Goal: Find contact information: Find contact information

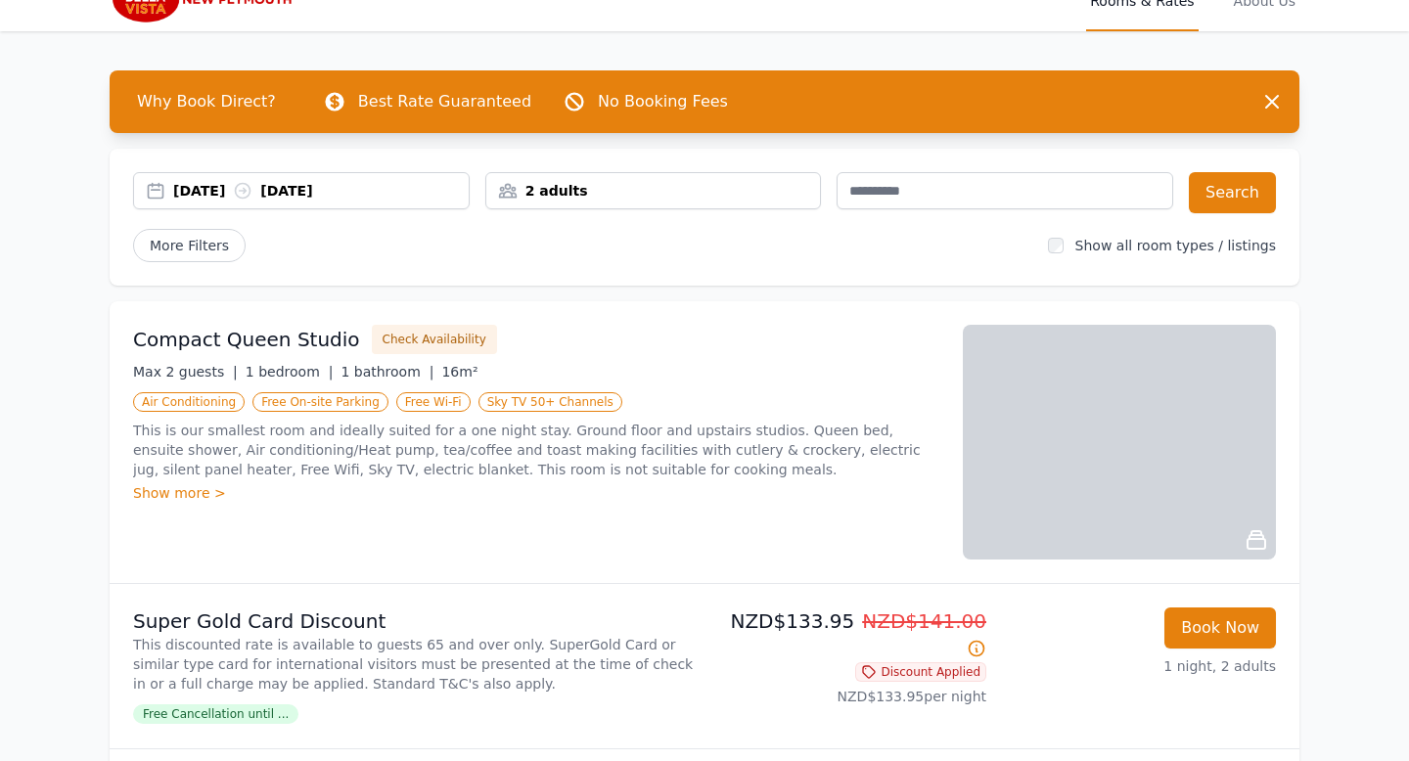
scroll to position [38, 0]
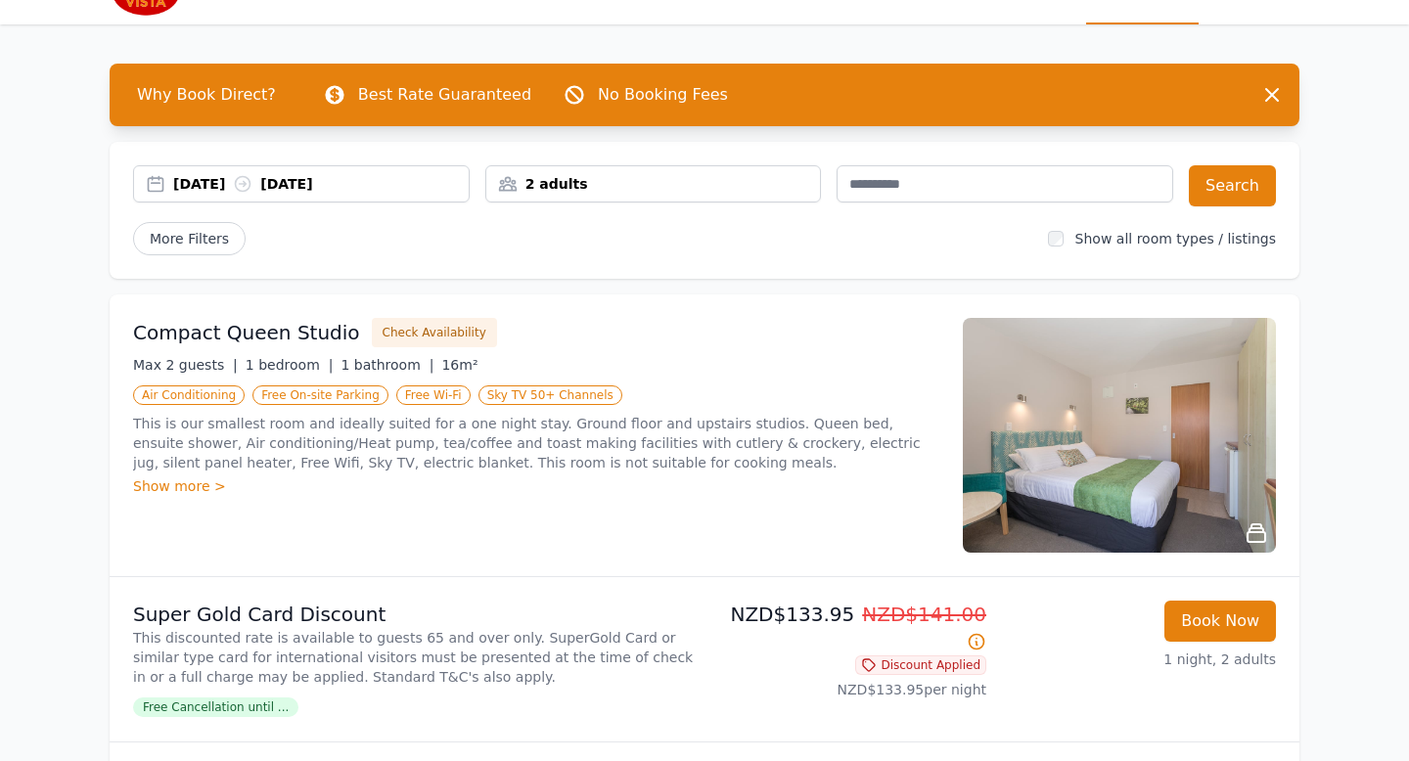
click at [692, 198] on div "2 adults" at bounding box center [653, 183] width 337 height 37
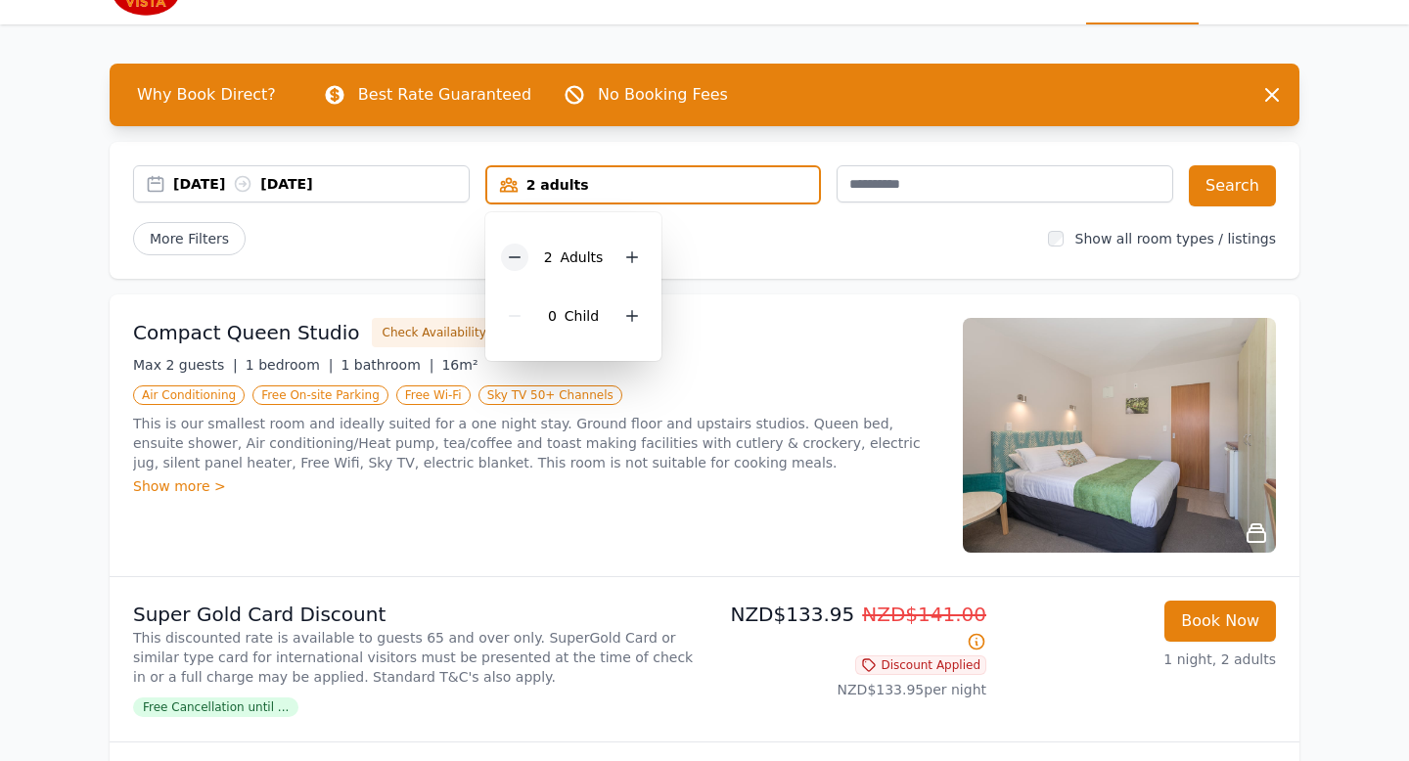
click at [517, 257] on icon at bounding box center [514, 257] width 11 height 0
click at [381, 187] on div "[DATE] [DATE]" at bounding box center [320, 184] width 295 height 20
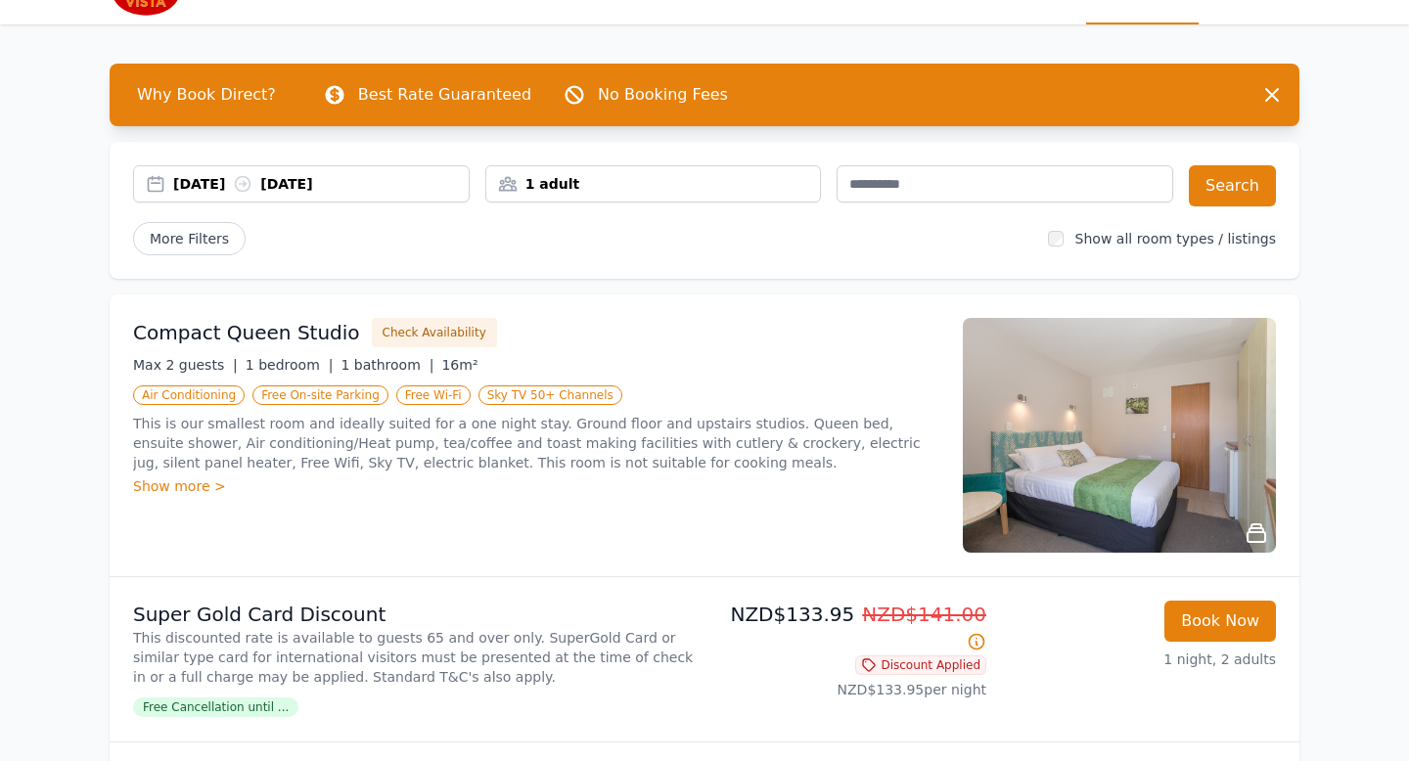
click at [234, 188] on div "[DATE] [DATE]" at bounding box center [320, 184] width 295 height 20
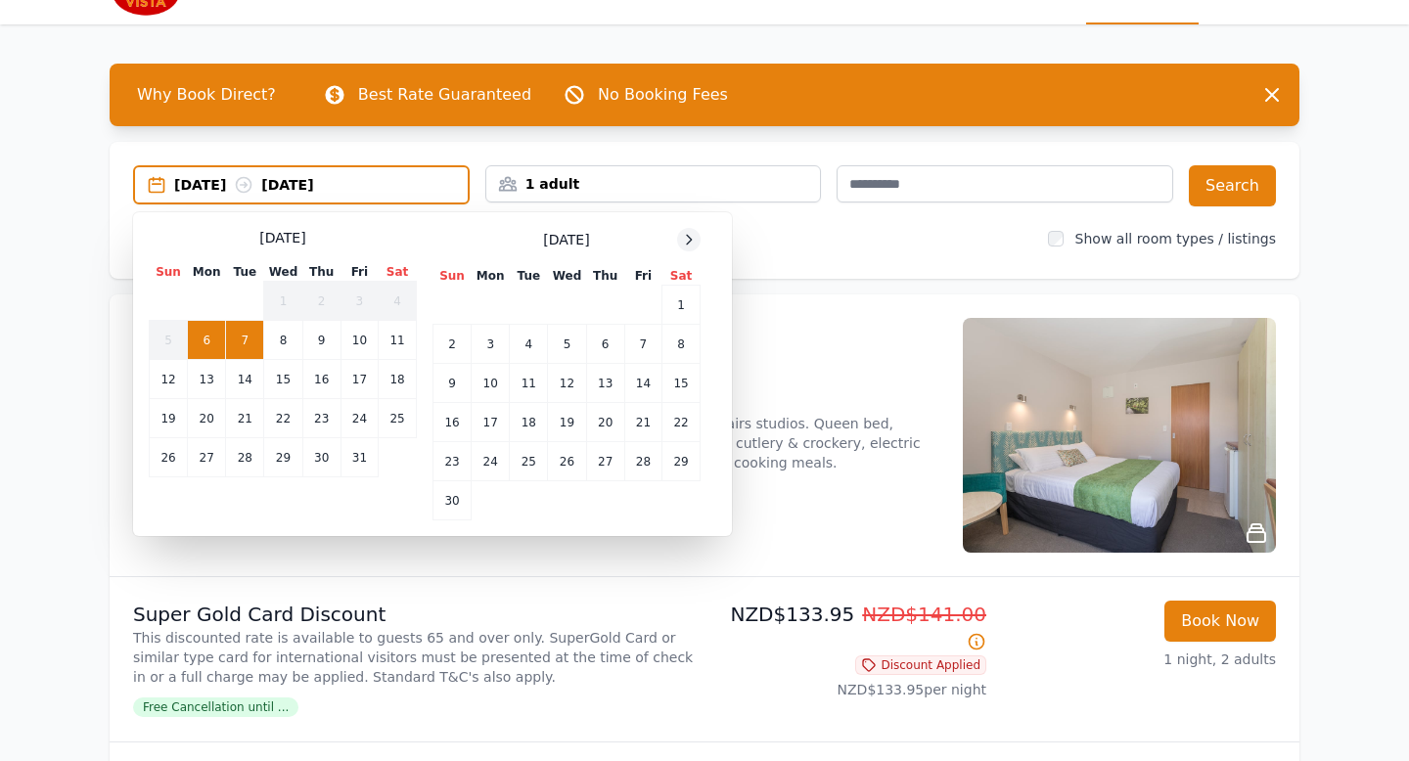
click at [682, 243] on icon at bounding box center [689, 240] width 16 height 16
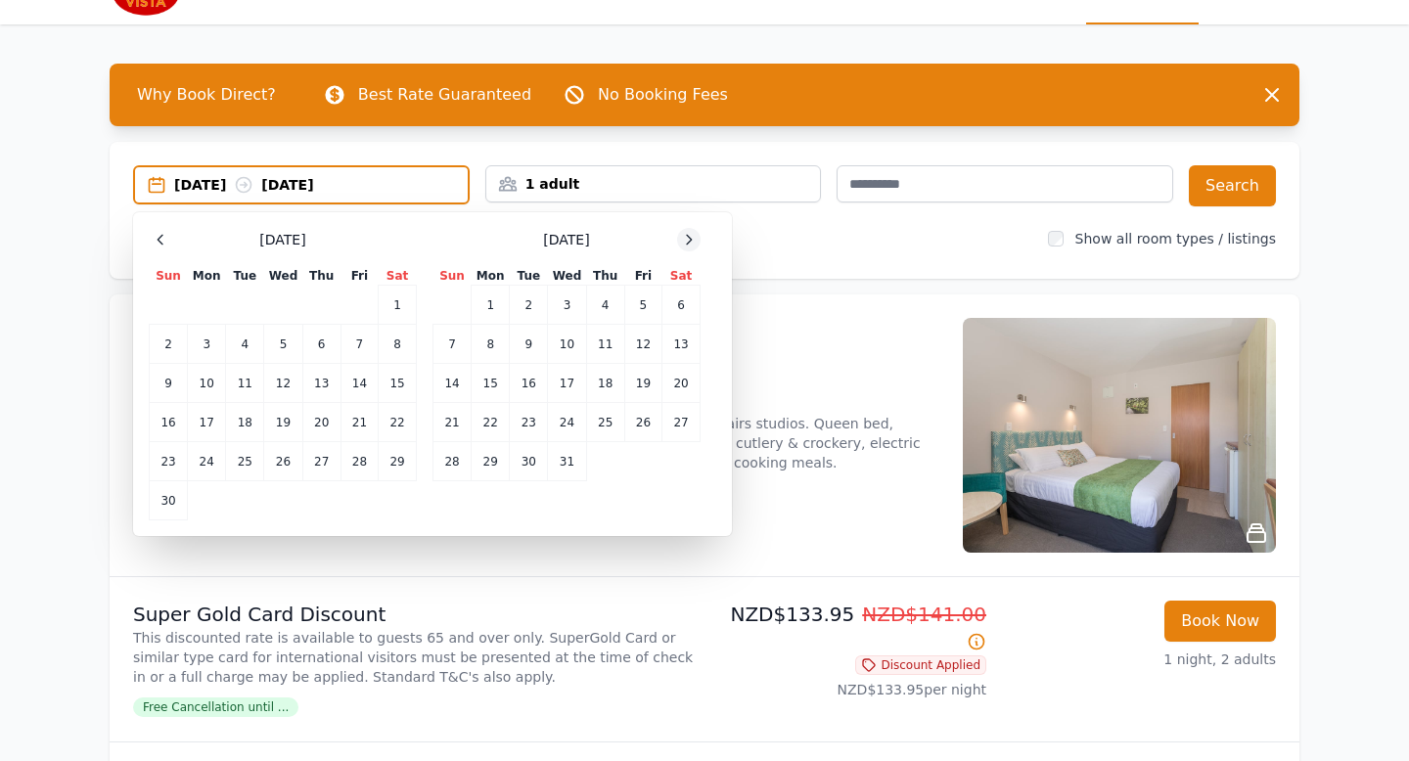
click at [682, 244] on icon at bounding box center [689, 240] width 16 height 16
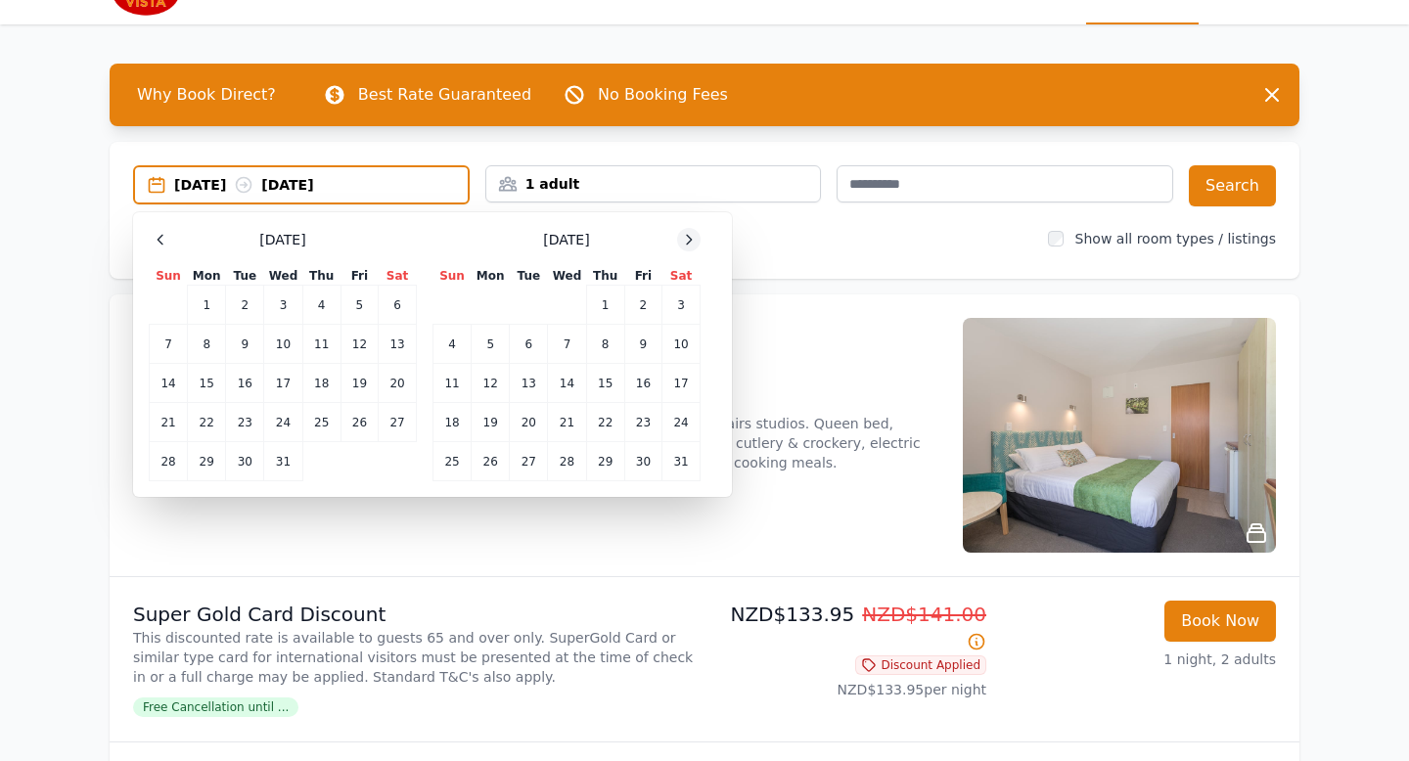
click at [682, 244] on icon at bounding box center [689, 240] width 16 height 16
click at [451, 422] on td "22" at bounding box center [452, 422] width 38 height 39
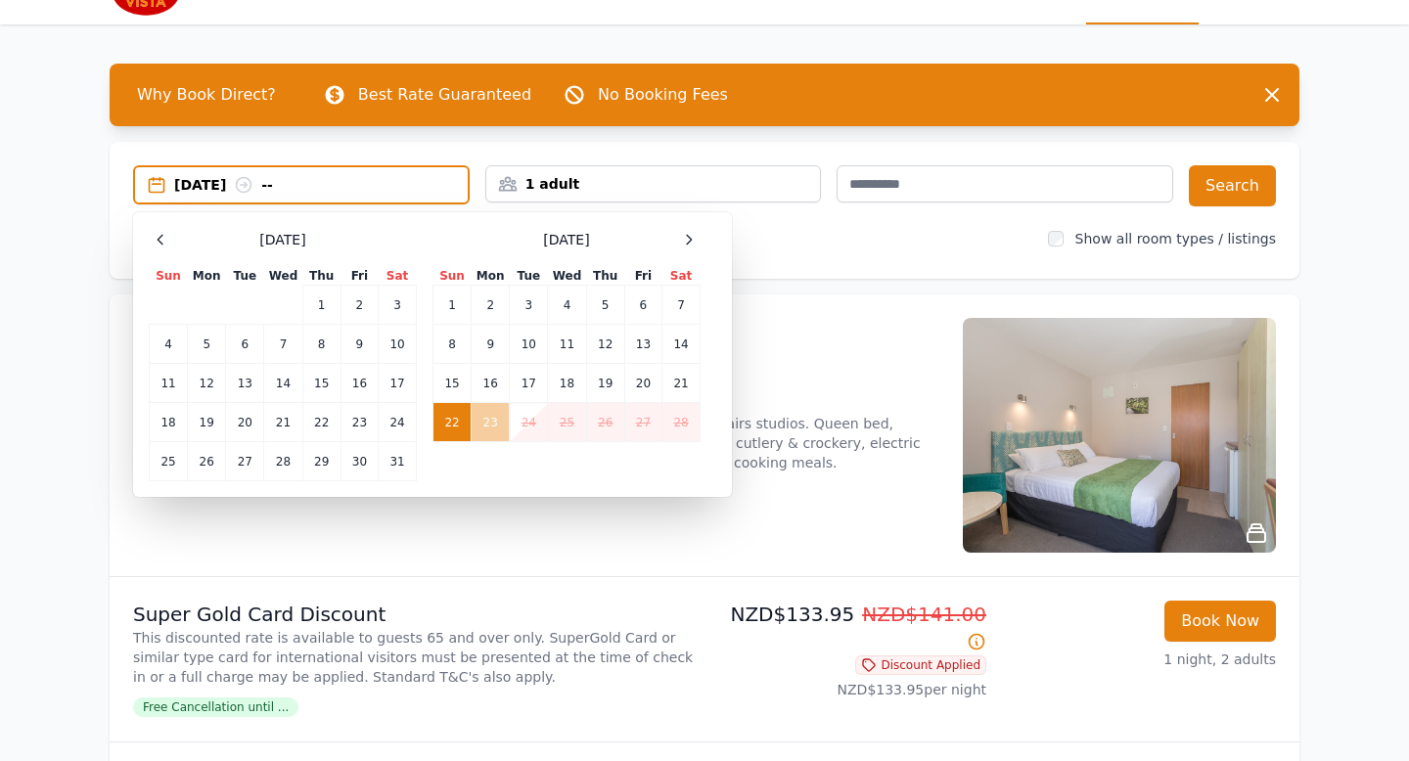
click at [485, 422] on td "23" at bounding box center [491, 422] width 38 height 39
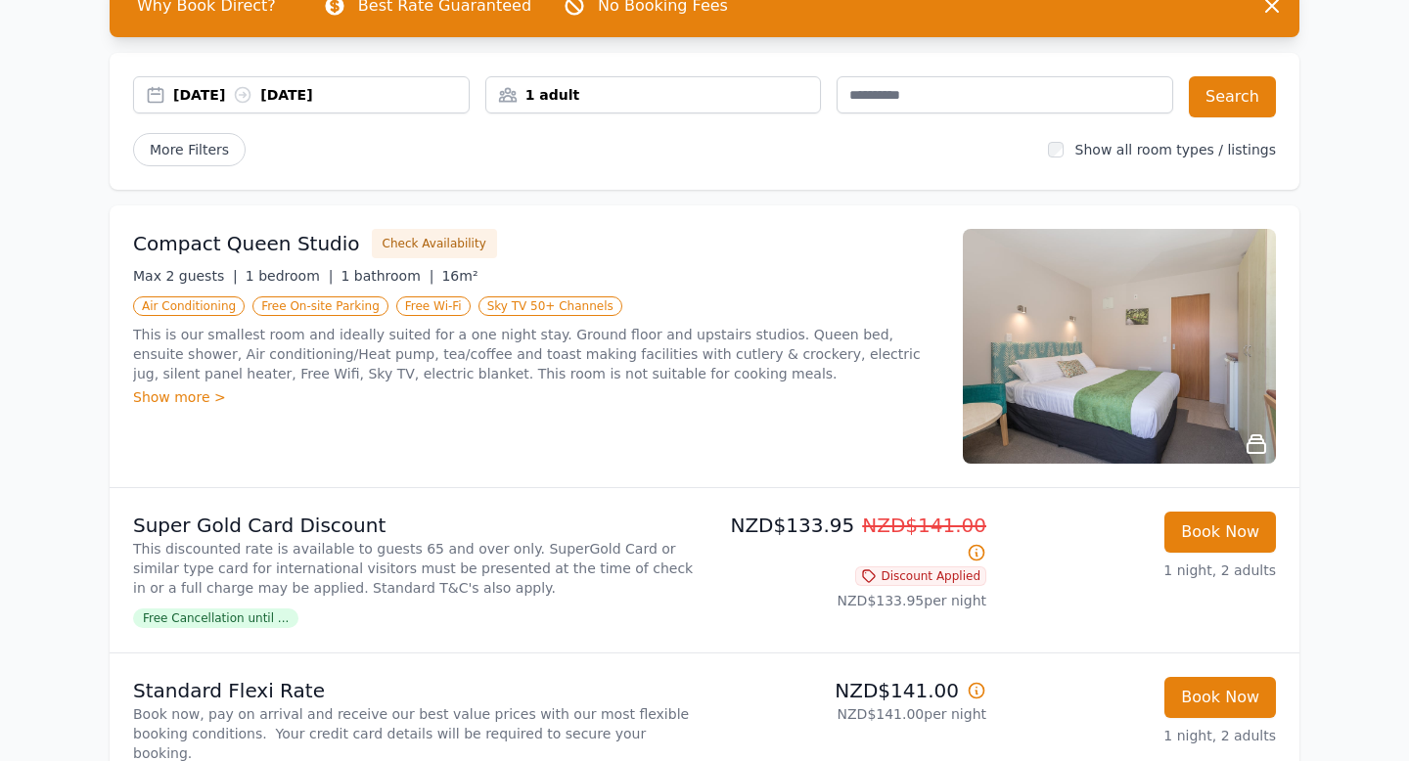
scroll to position [134, 0]
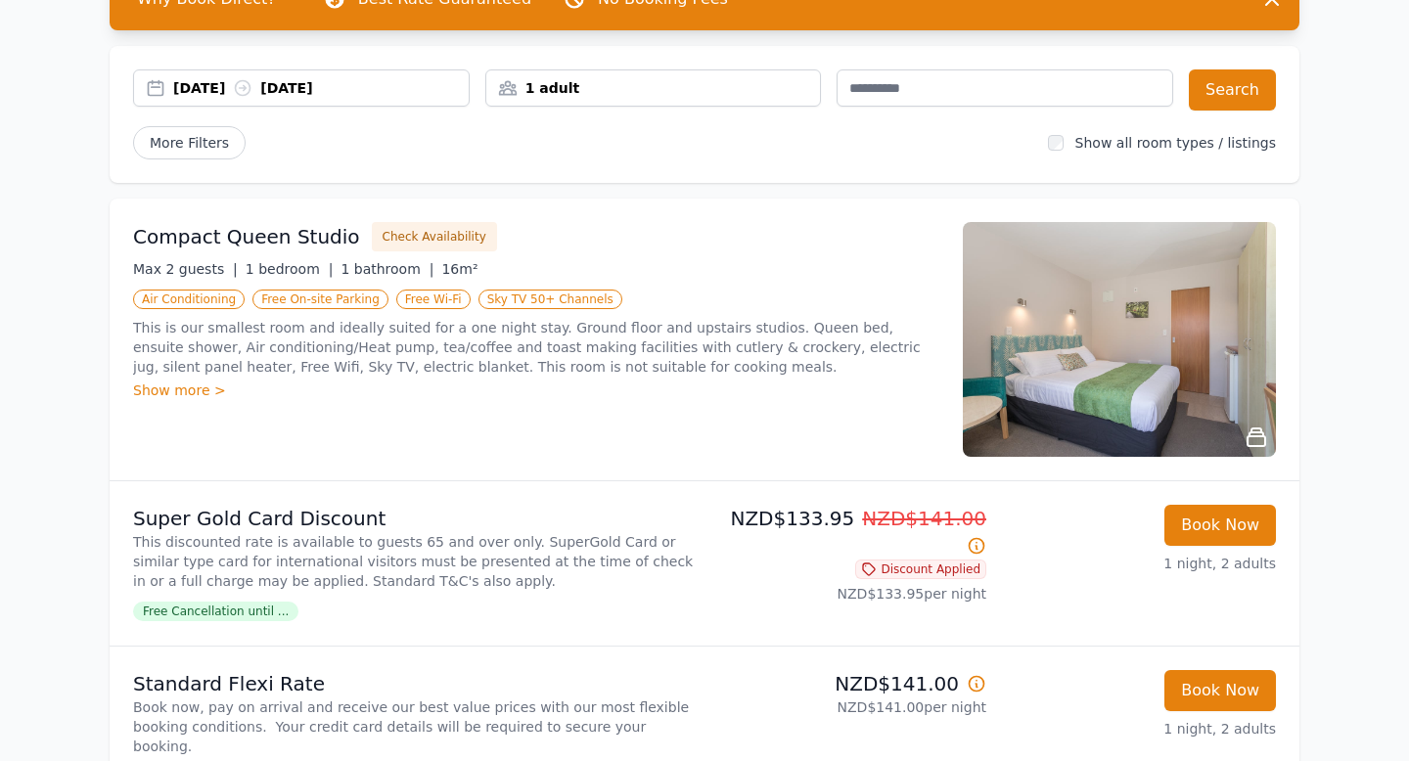
click at [433, 98] on div "[DATE] [DATE]" at bounding box center [301, 87] width 337 height 37
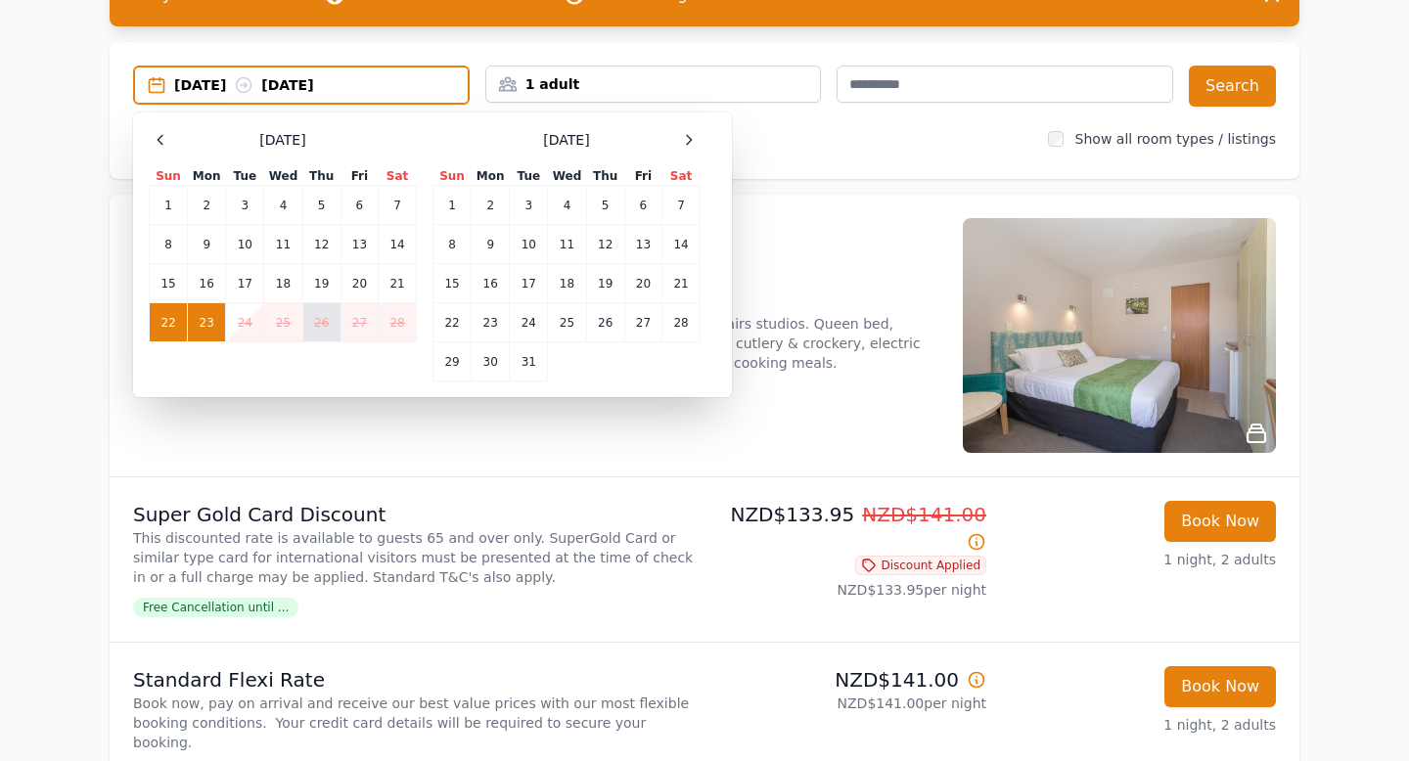
scroll to position [144, 0]
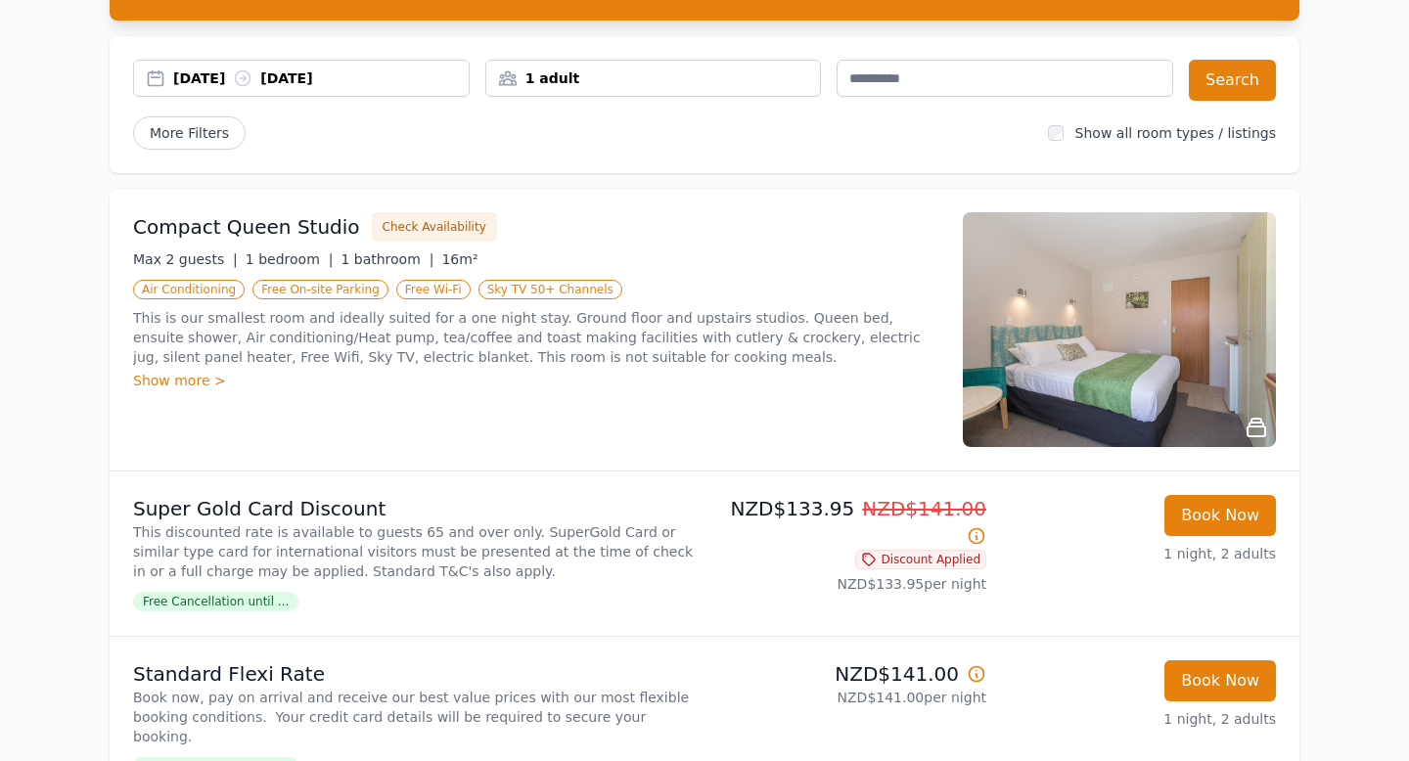
click at [401, 80] on div "[DATE] [DATE]" at bounding box center [320, 78] width 295 height 20
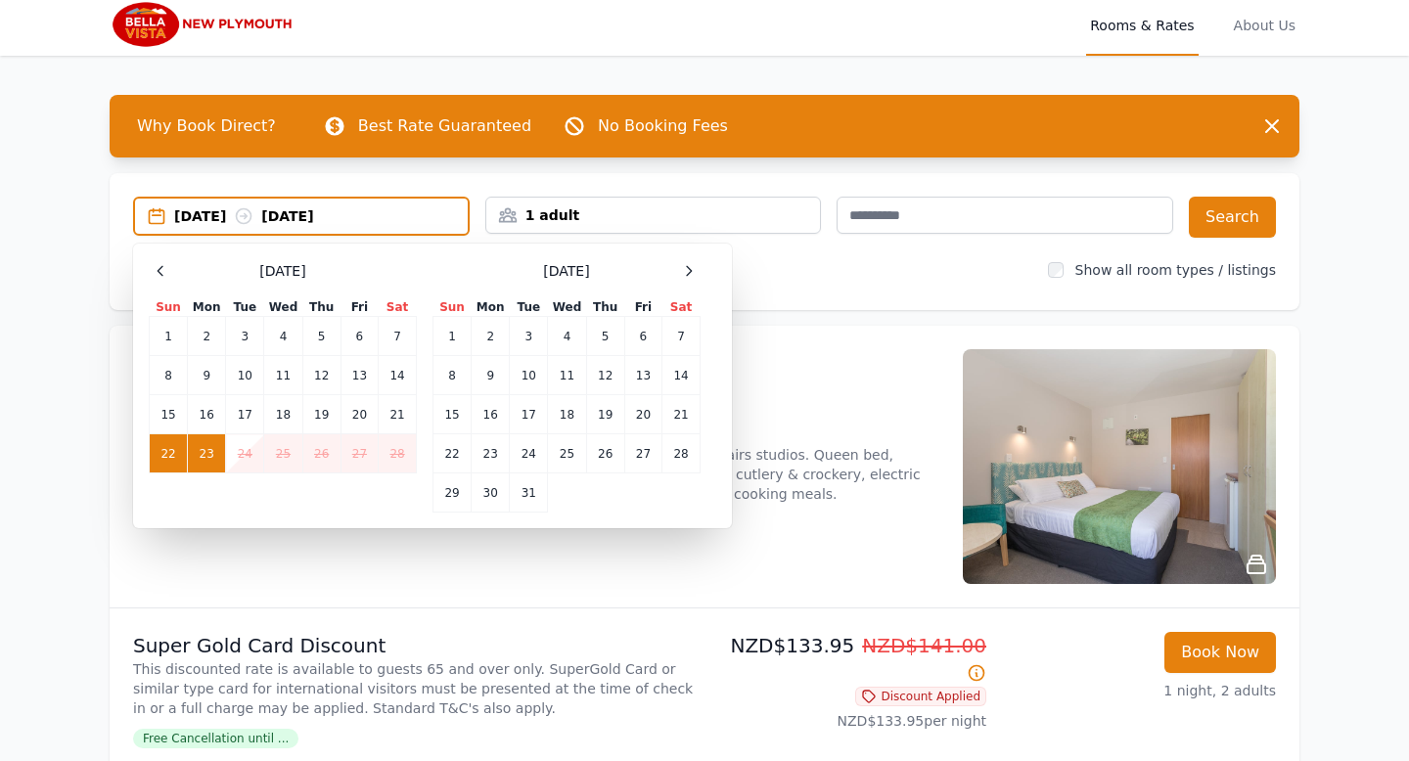
scroll to position [0, 0]
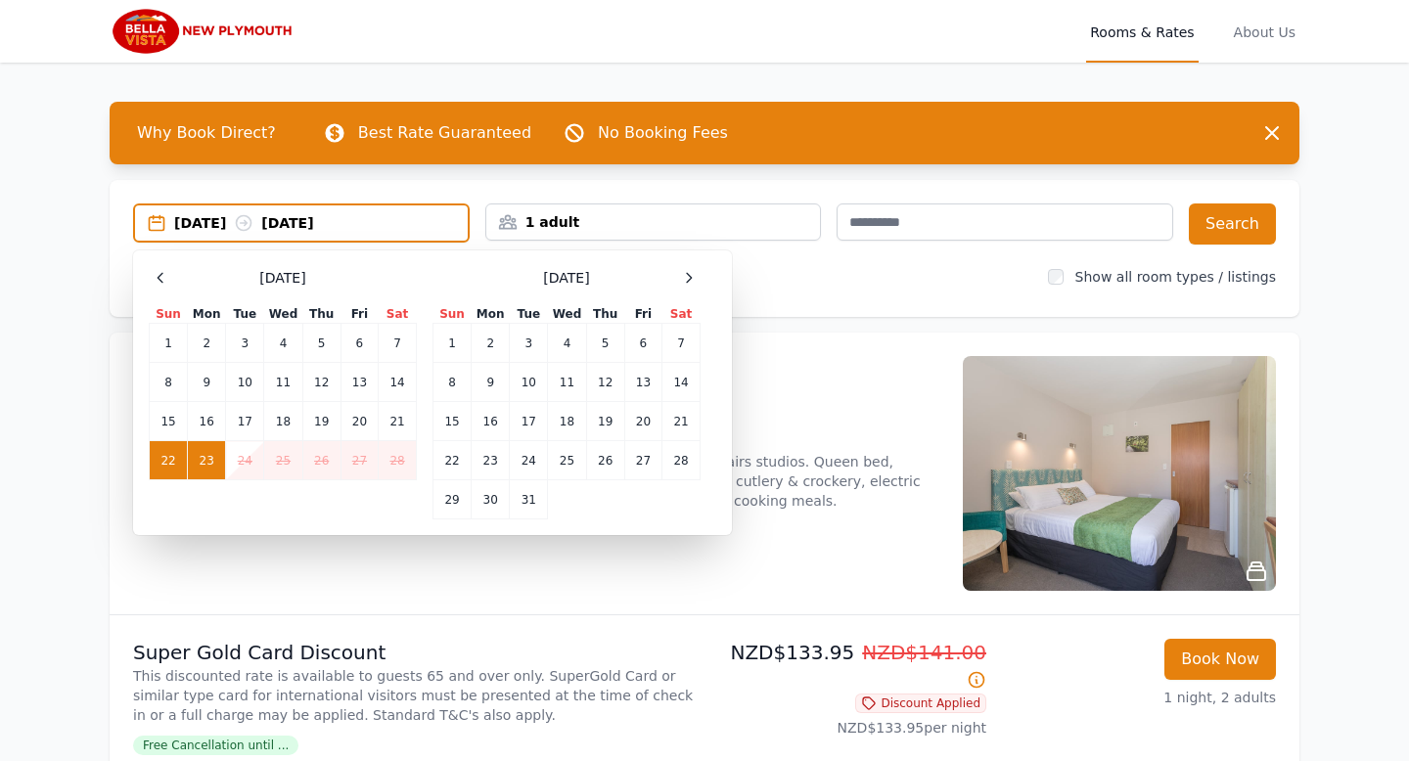
click at [202, 140] on span "Why Book Direct?" at bounding box center [206, 132] width 170 height 39
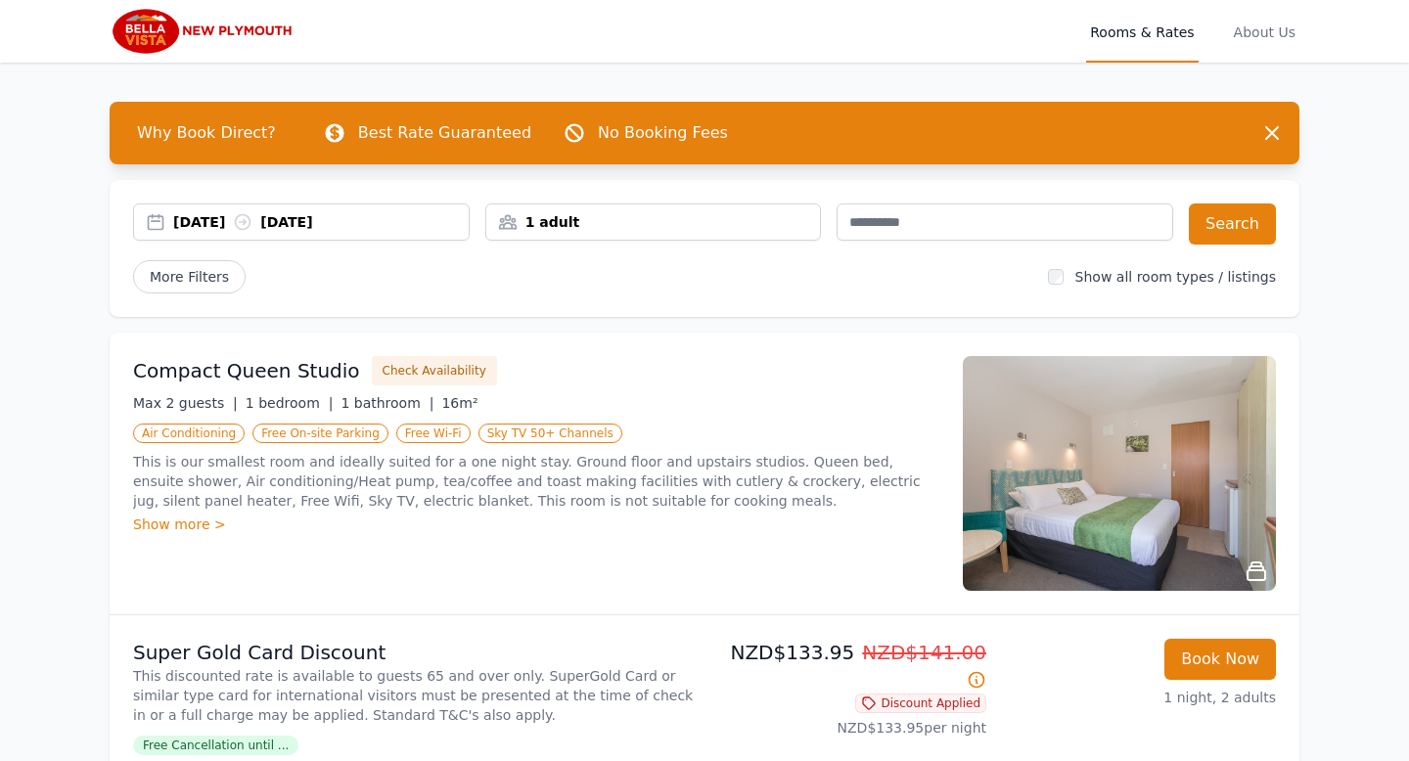
click at [202, 131] on span "Why Book Direct?" at bounding box center [206, 132] width 170 height 39
click at [255, 136] on span "Why Book Direct?" at bounding box center [206, 132] width 170 height 39
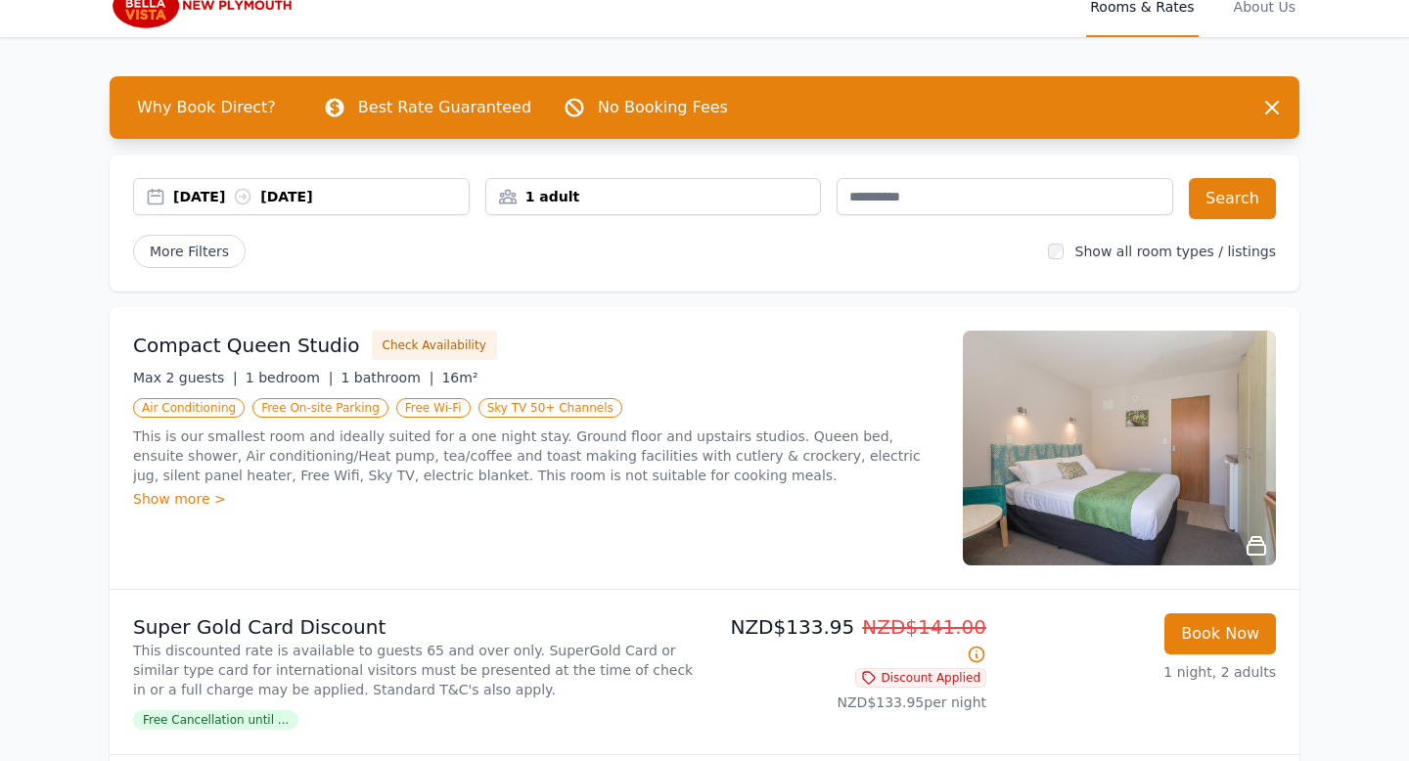
scroll to position [32, 0]
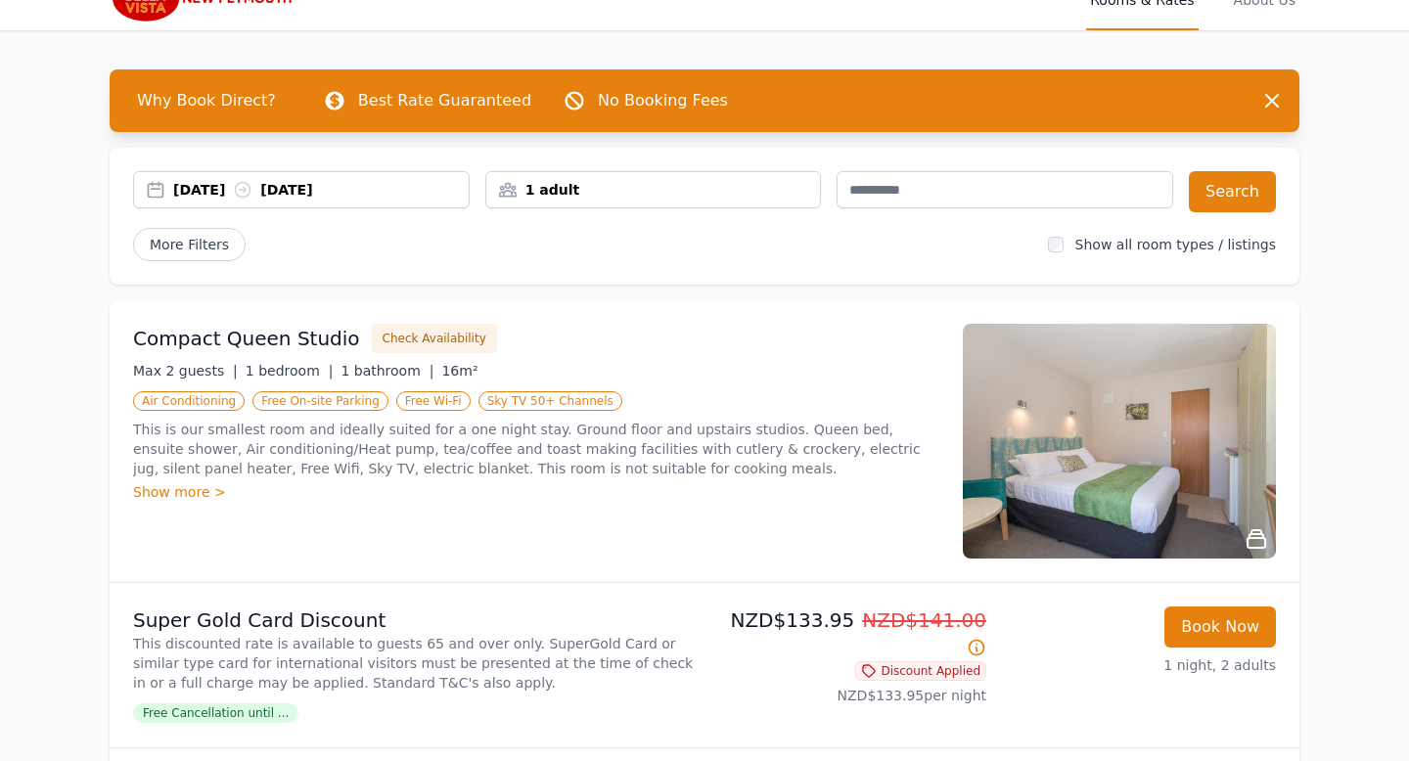
click at [412, 195] on div "[DATE] [DATE]" at bounding box center [320, 190] width 295 height 20
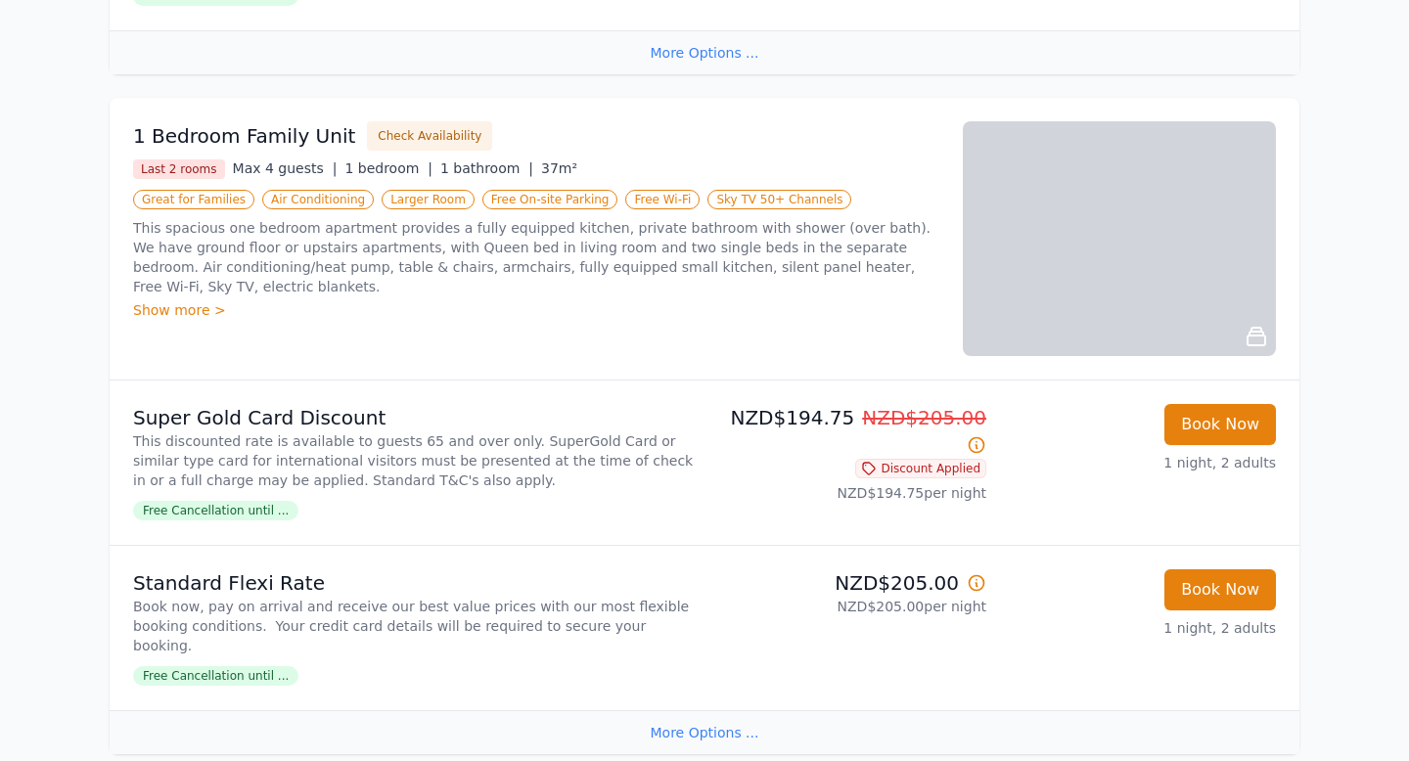
scroll to position [2459, 0]
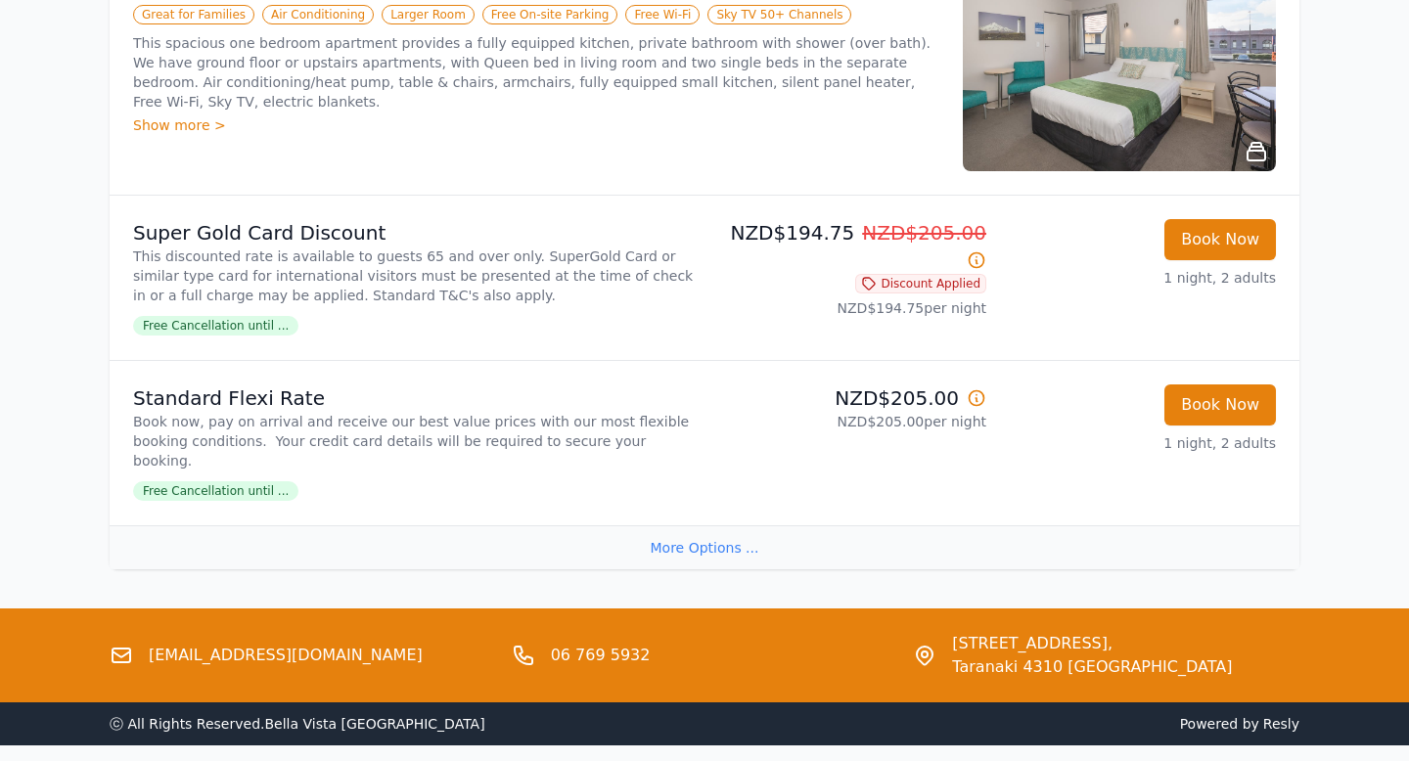
click at [300, 644] on link "[EMAIL_ADDRESS][DOMAIN_NAME]" at bounding box center [286, 655] width 274 height 23
drag, startPoint x: 383, startPoint y: 581, endPoint x: 153, endPoint y: 583, distance: 230.9
click at [150, 632] on div "[EMAIL_ADDRESS][DOMAIN_NAME]" at bounding box center [303, 655] width 386 height 47
copy link "[EMAIL_ADDRESS][DOMAIN_NAME]"
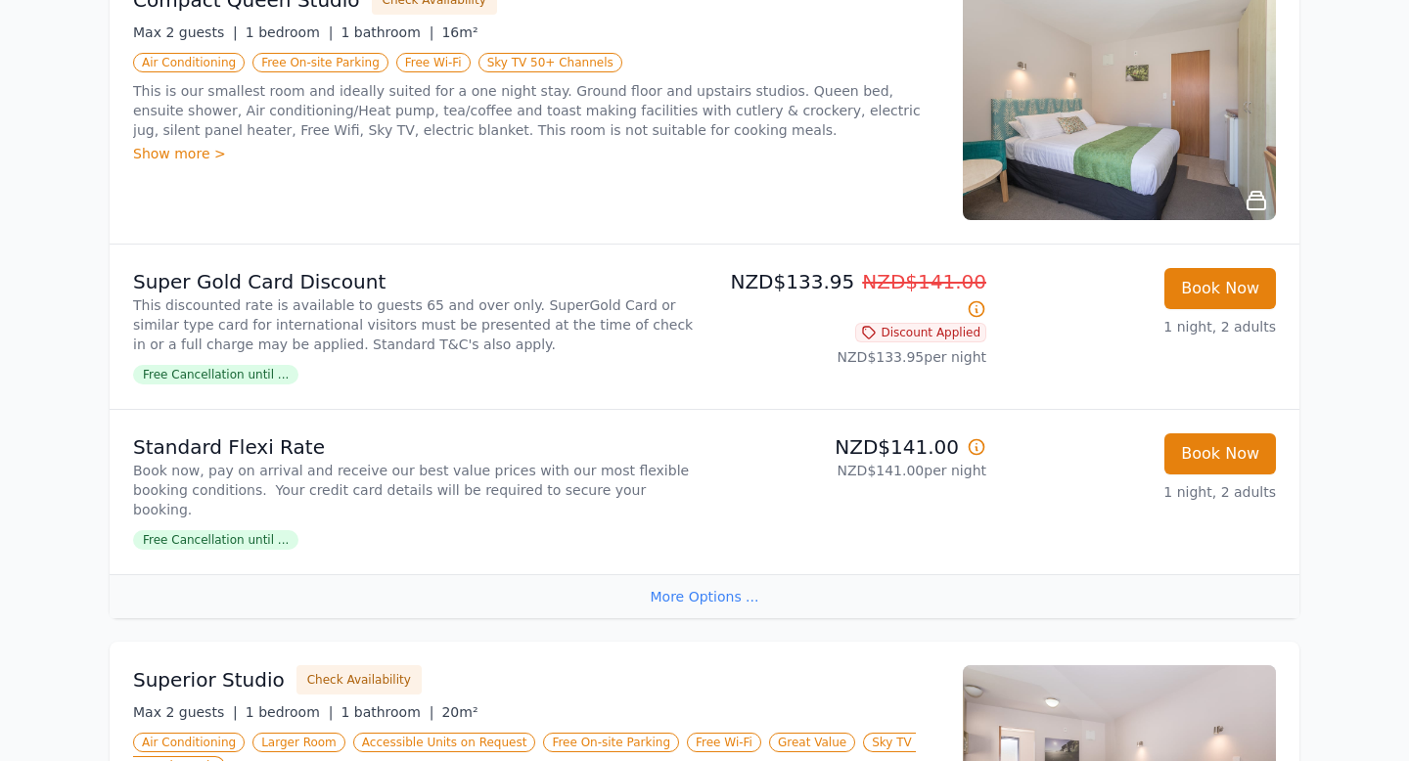
scroll to position [0, 0]
